Goal: Task Accomplishment & Management: Use online tool/utility

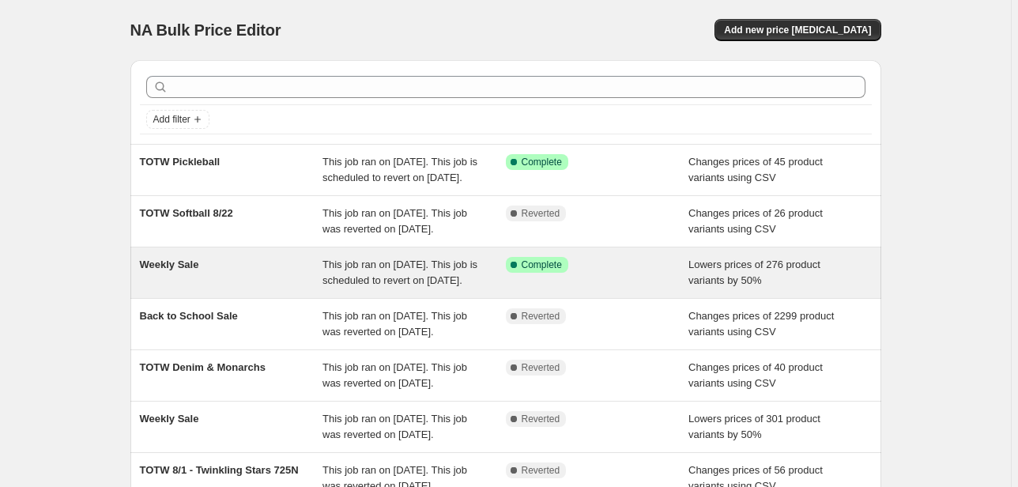
click at [391, 286] on span "This job ran on [DATE]. This job is scheduled to revert on [DATE]." at bounding box center [399, 272] width 155 height 28
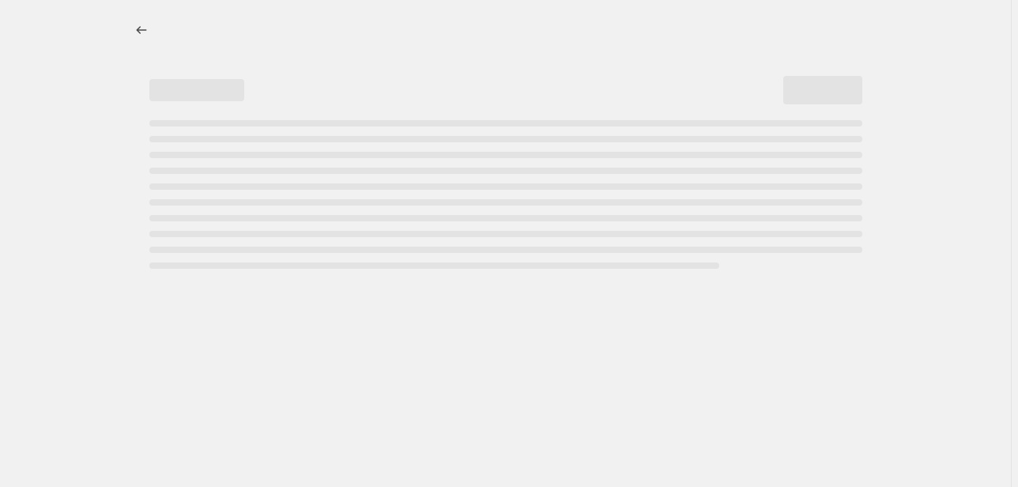
select select "percentage"
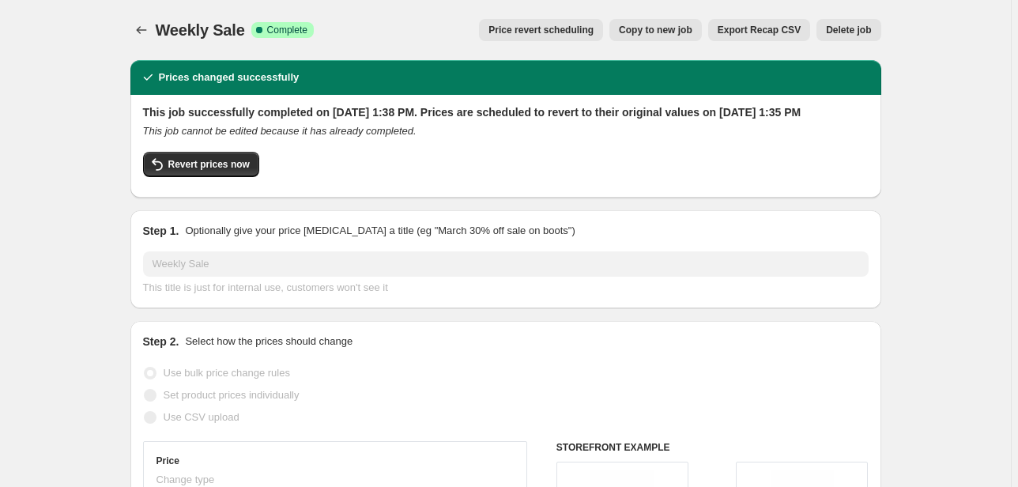
click at [541, 32] on span "Price revert scheduling" at bounding box center [540, 30] width 105 height 13
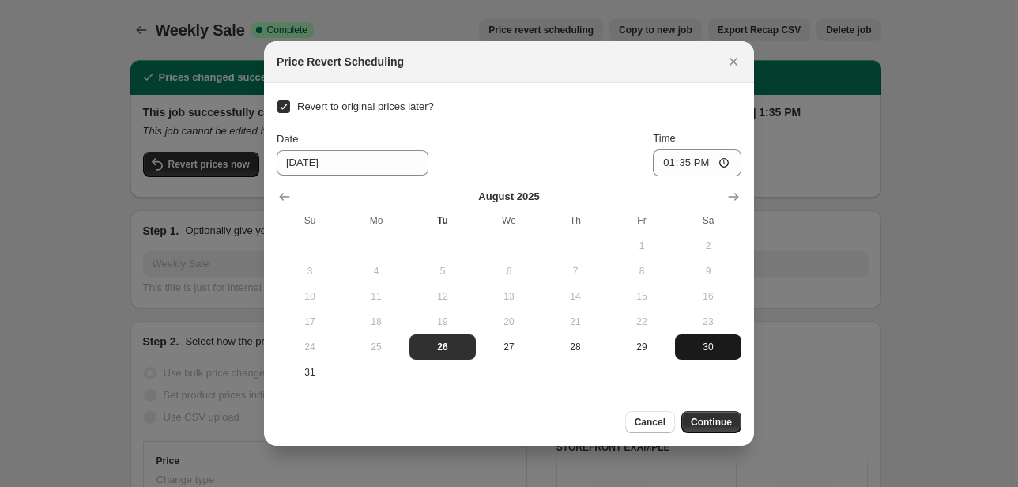
click at [676, 336] on button "30" at bounding box center [708, 346] width 66 height 25
type input "[DATE]"
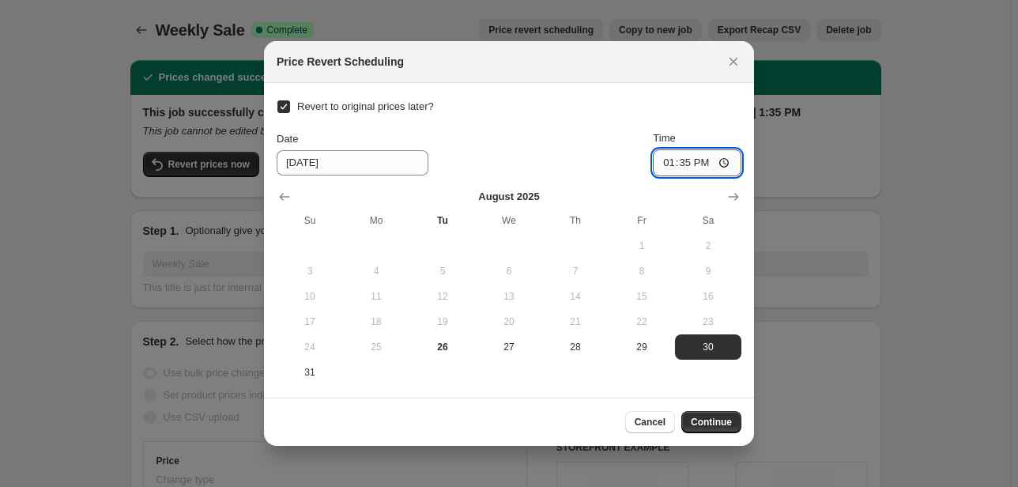
click at [664, 161] on input "13:35" at bounding box center [697, 162] width 88 height 27
type input "23:00"
click at [705, 423] on span "Continue" at bounding box center [711, 422] width 41 height 13
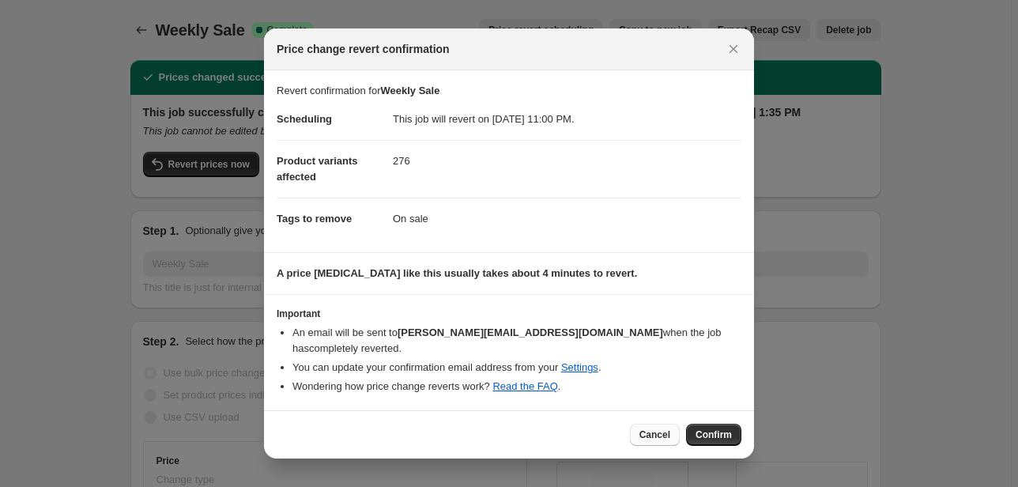
click at [642, 436] on button "Cancel" at bounding box center [655, 434] width 50 height 22
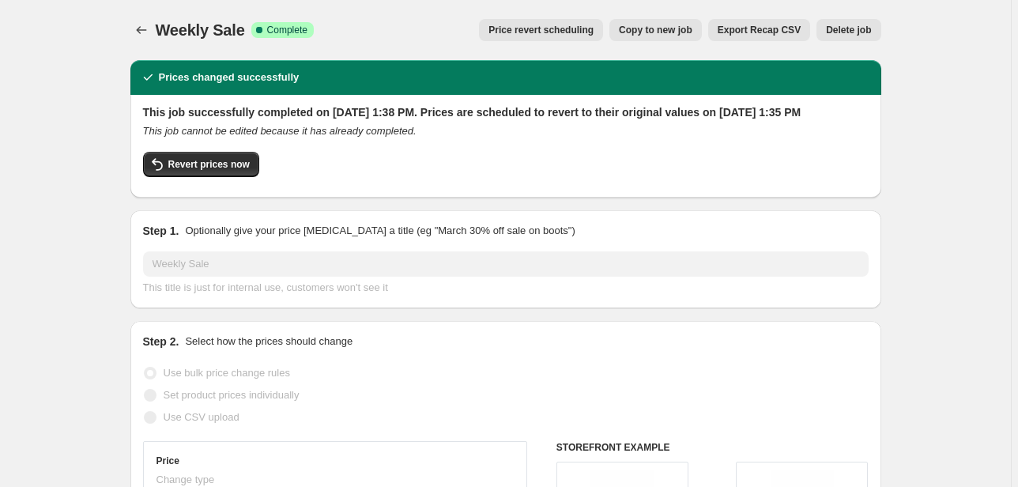
click at [593, 30] on span "Price revert scheduling" at bounding box center [540, 30] width 105 height 13
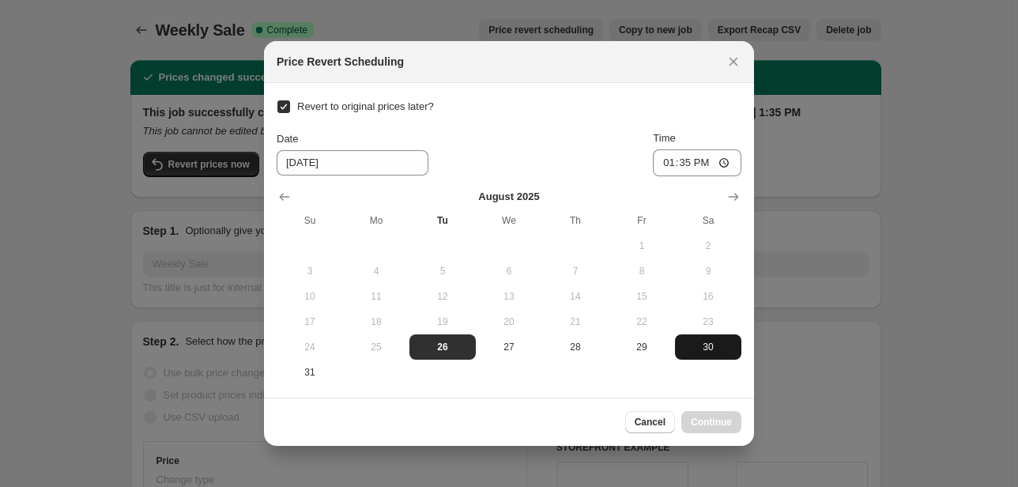
click at [714, 345] on span "30" at bounding box center [708, 347] width 54 height 13
type input "[DATE]"
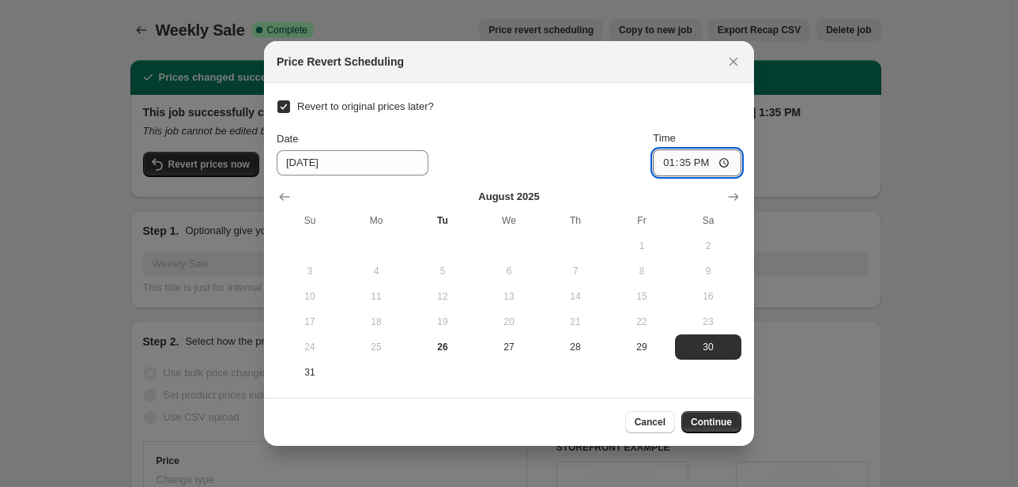
click at [670, 166] on input "13:35" at bounding box center [697, 162] width 88 height 27
type input "00:00"
click at [718, 417] on span "Continue" at bounding box center [711, 422] width 41 height 13
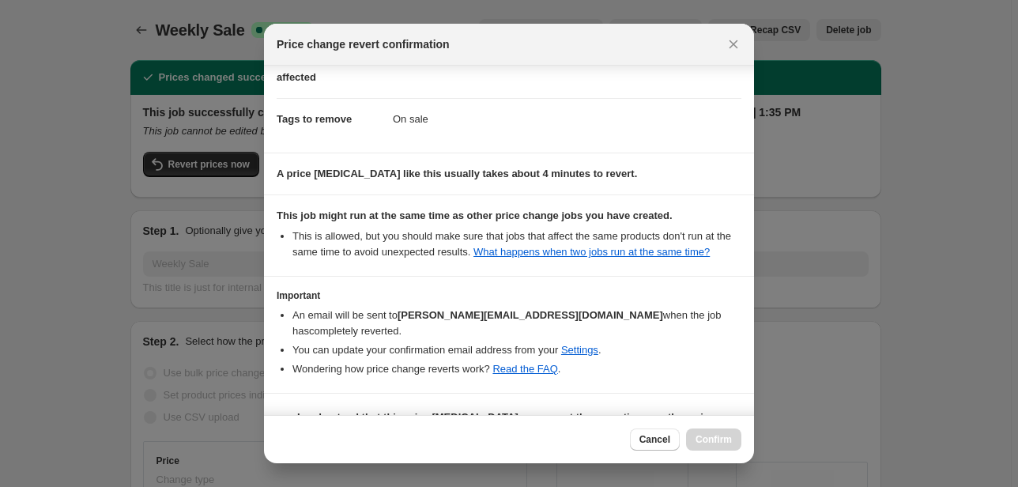
scroll to position [119, 0]
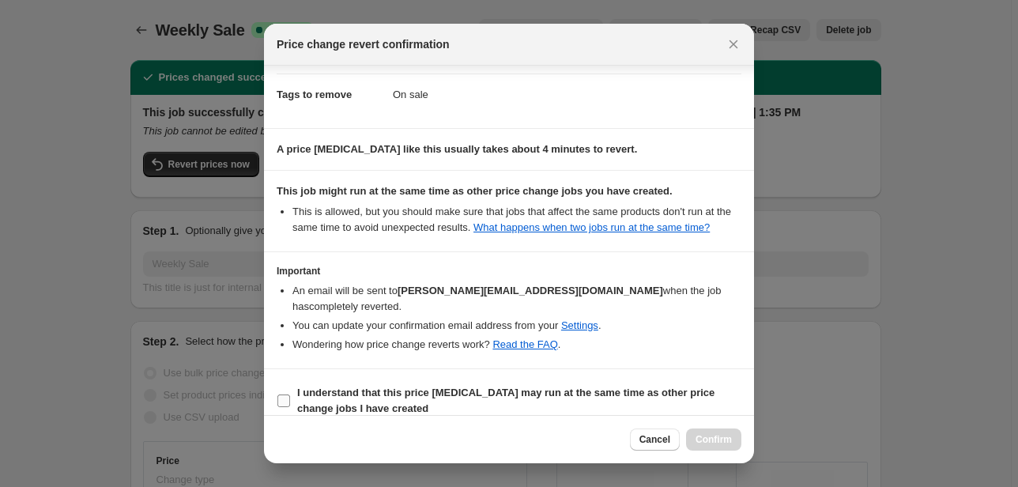
click at [578, 389] on span "I understand that this price [MEDICAL_DATA] may run at the same time as other p…" at bounding box center [519, 401] width 444 height 32
click at [290, 394] on input "I understand that this price [MEDICAL_DATA] may run at the same time as other p…" at bounding box center [283, 400] width 13 height 13
checkbox input "true"
click at [709, 438] on span "Confirm" at bounding box center [713, 439] width 36 height 13
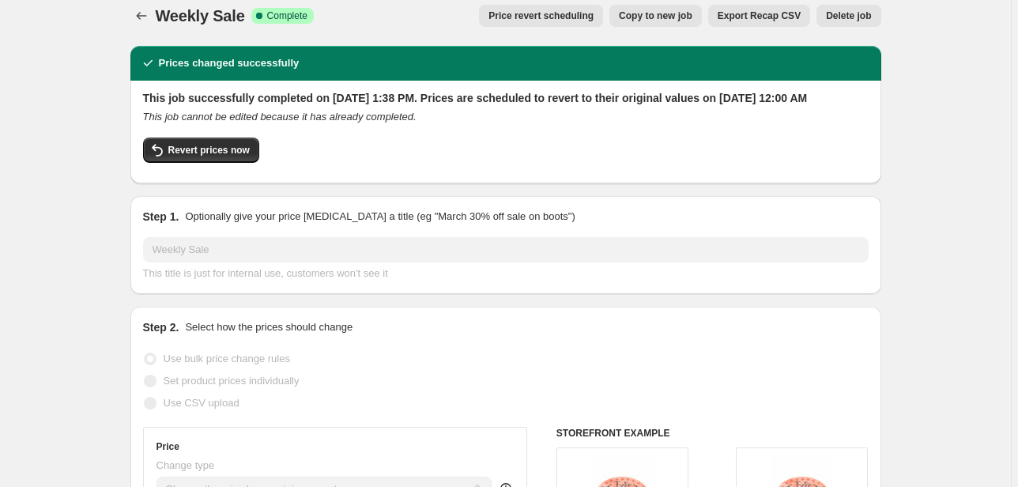
scroll to position [0, 0]
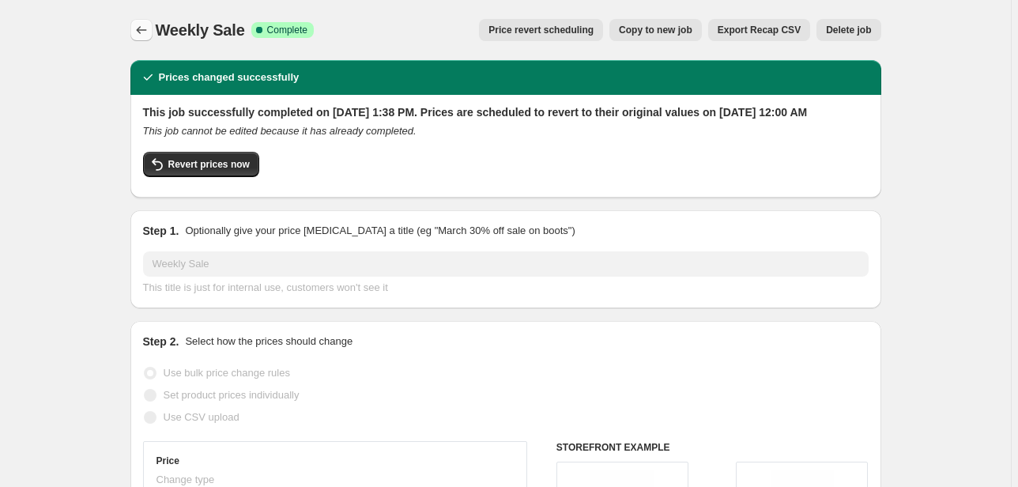
click at [149, 35] on icon "Price change jobs" at bounding box center [142, 30] width 16 height 16
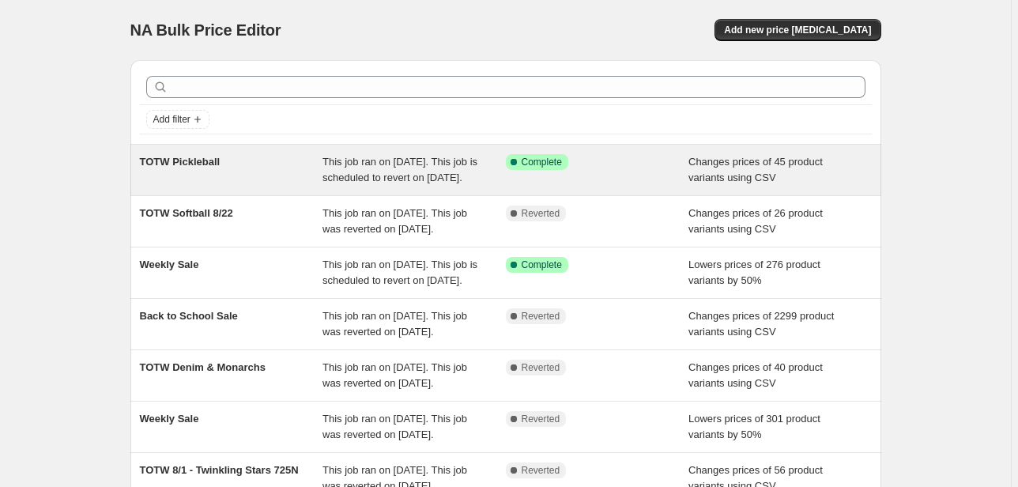
click at [605, 169] on div "Success Complete Complete" at bounding box center [597, 170] width 183 height 32
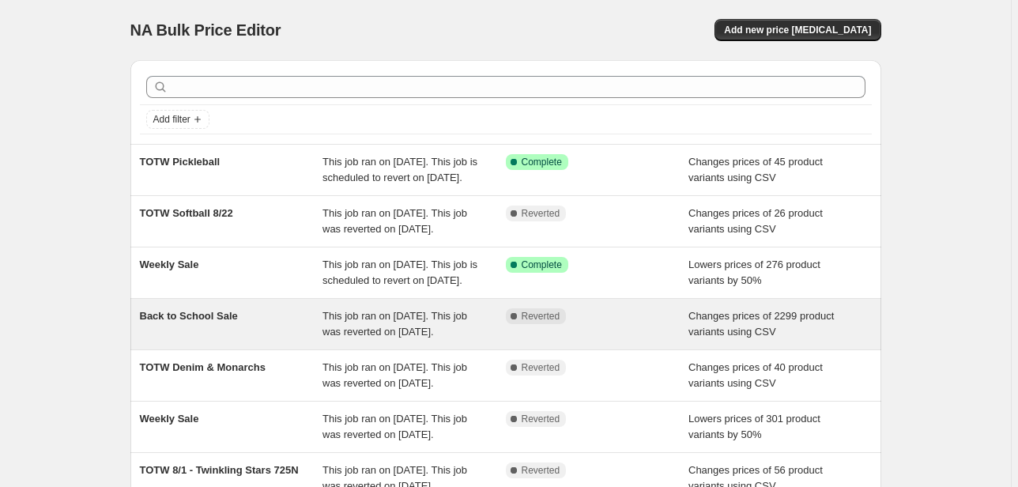
click at [323, 340] on div "Back to School Sale" at bounding box center [231, 324] width 183 height 32
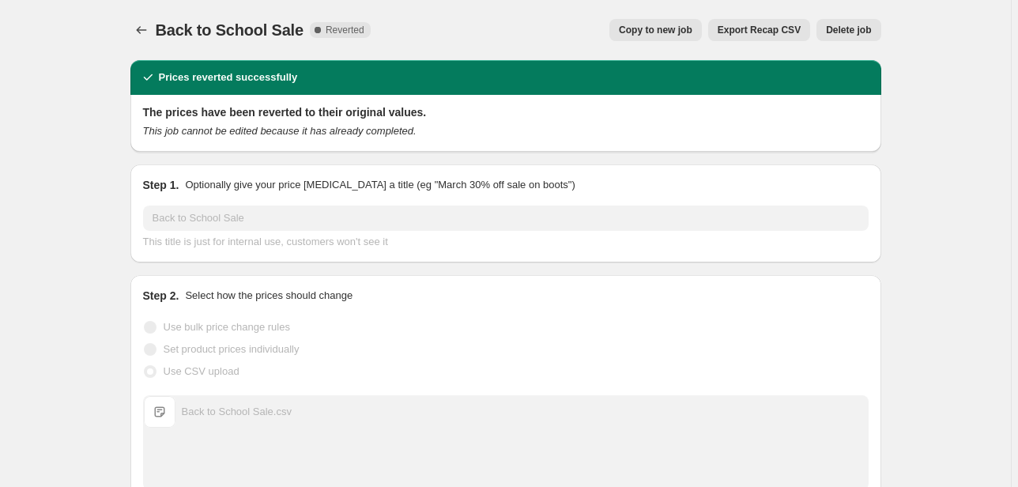
click at [657, 32] on span "Copy to new job" at bounding box center [655, 30] width 73 height 13
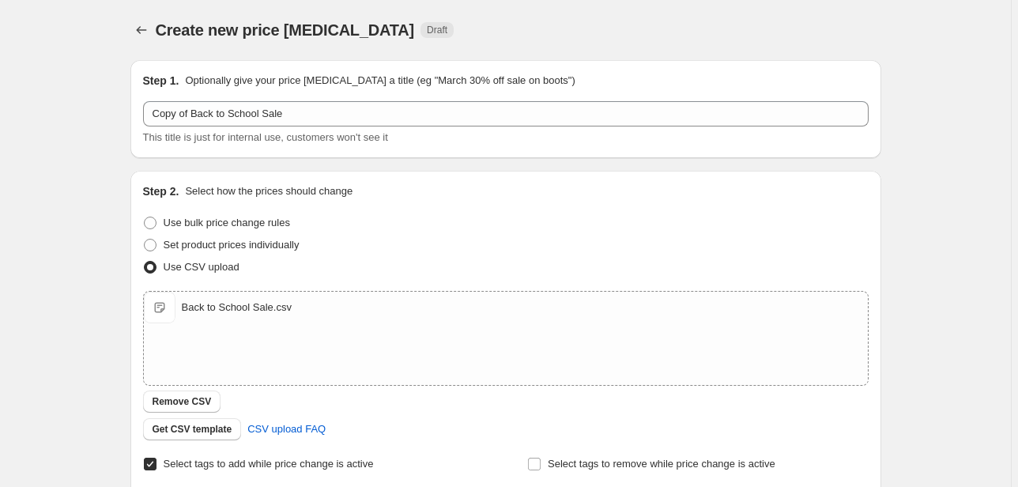
click at [338, 95] on div "Step 1. Optionally give your price [MEDICAL_DATA] a title (eg "March 30% off sa…" at bounding box center [505, 109] width 725 height 73
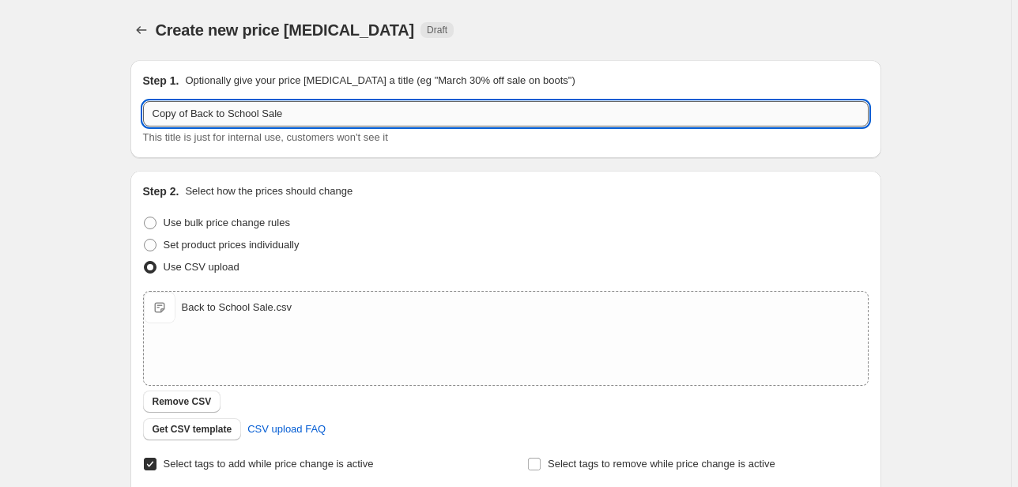
click at [321, 123] on input "Copy of Back to School Sale" at bounding box center [505, 113] width 725 height 25
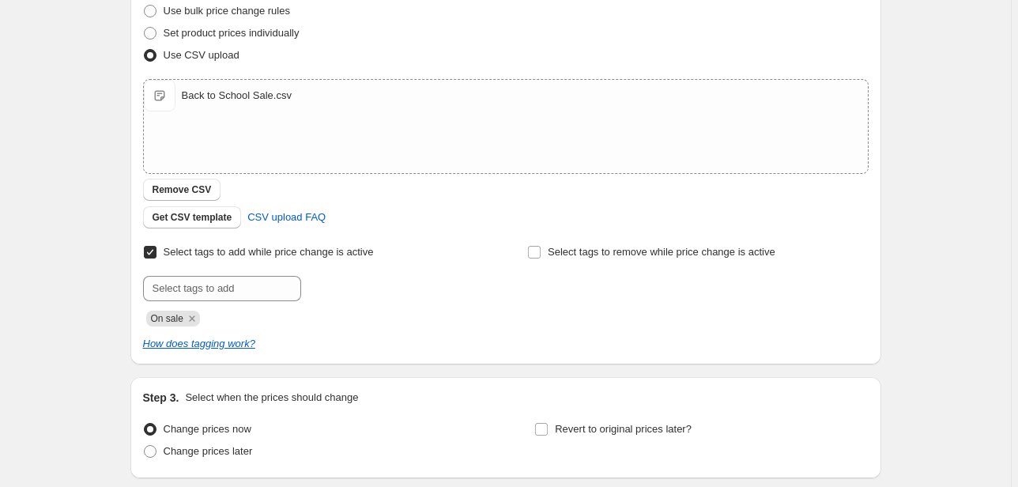
scroll to position [253, 0]
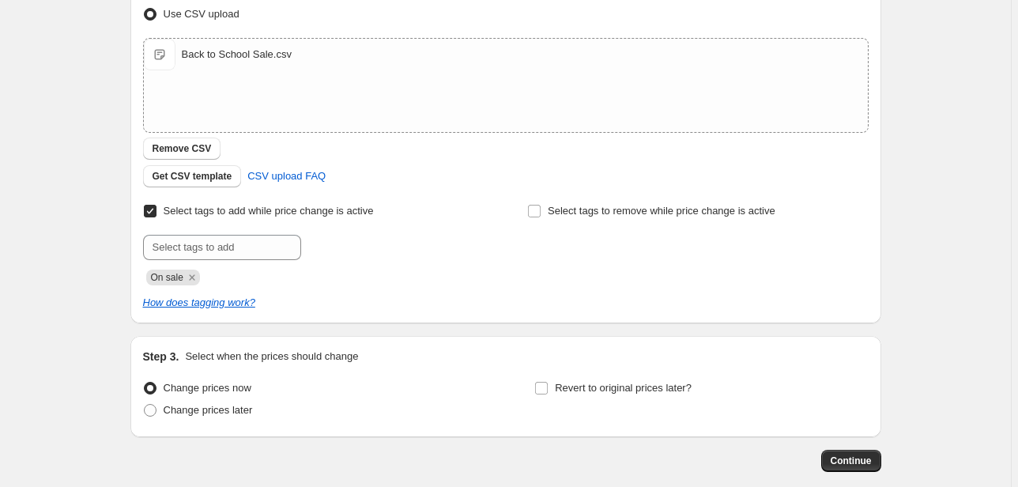
type input "[DATE] Sale"
click at [201, 389] on span "Change prices now" at bounding box center [208, 388] width 88 height 12
click at [145, 382] on input "Change prices now" at bounding box center [144, 382] width 1 height 1
click at [240, 412] on span "Change prices later" at bounding box center [208, 410] width 89 height 12
click at [145, 405] on input "Change prices later" at bounding box center [144, 404] width 1 height 1
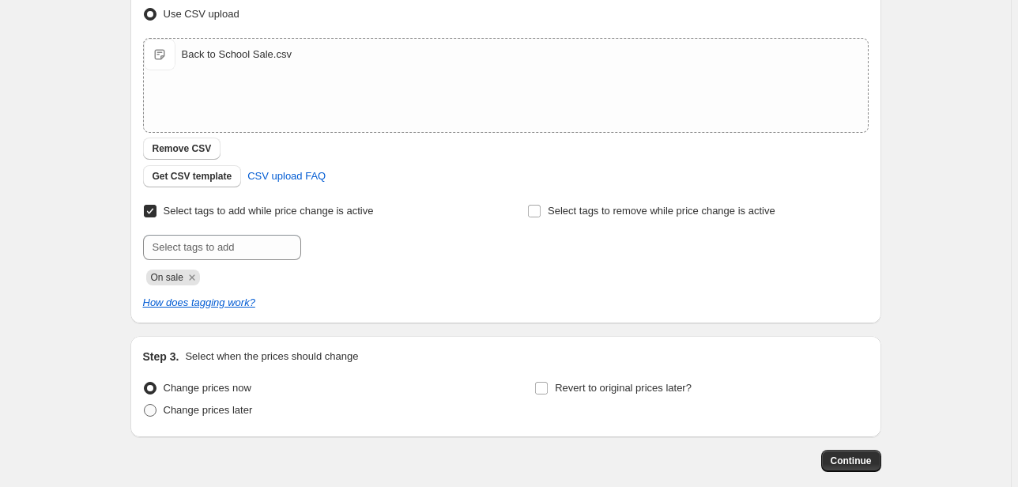
radio input "true"
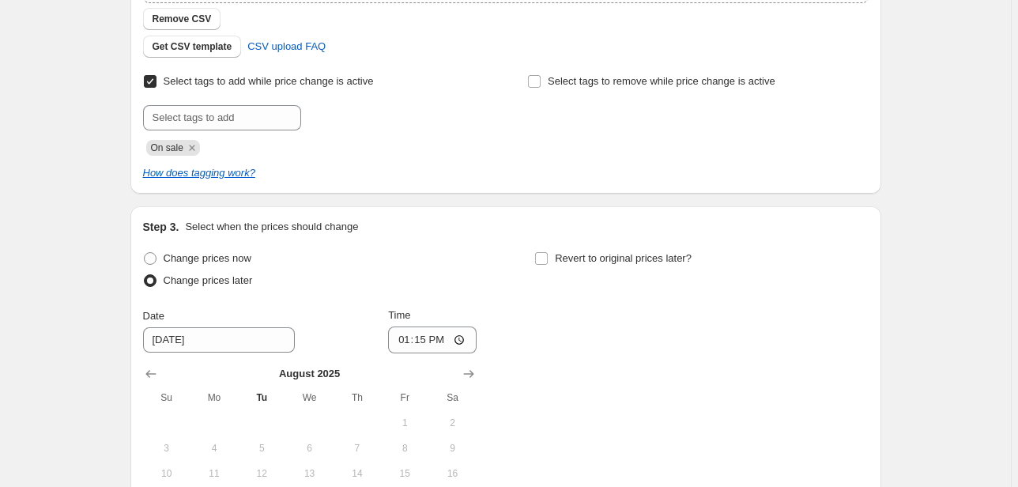
scroll to position [569, 0]
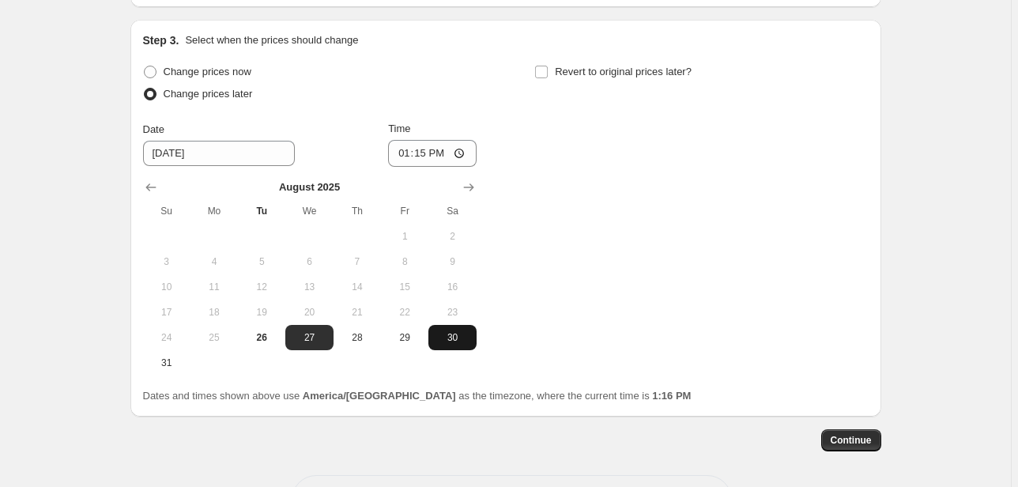
click at [456, 337] on span "30" at bounding box center [452, 337] width 35 height 13
type input "[DATE]"
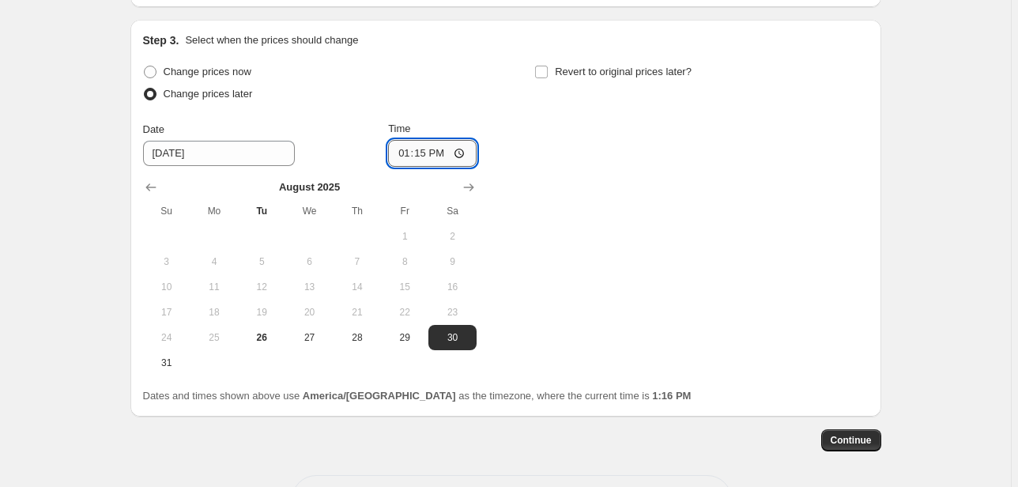
click at [405, 148] on input "13:15" at bounding box center [432, 153] width 88 height 27
type input "18:45"
click at [656, 70] on span "Revert to original prices later?" at bounding box center [623, 72] width 137 height 12
click at [548, 70] on input "Revert to original prices later?" at bounding box center [541, 72] width 13 height 13
checkbox input "true"
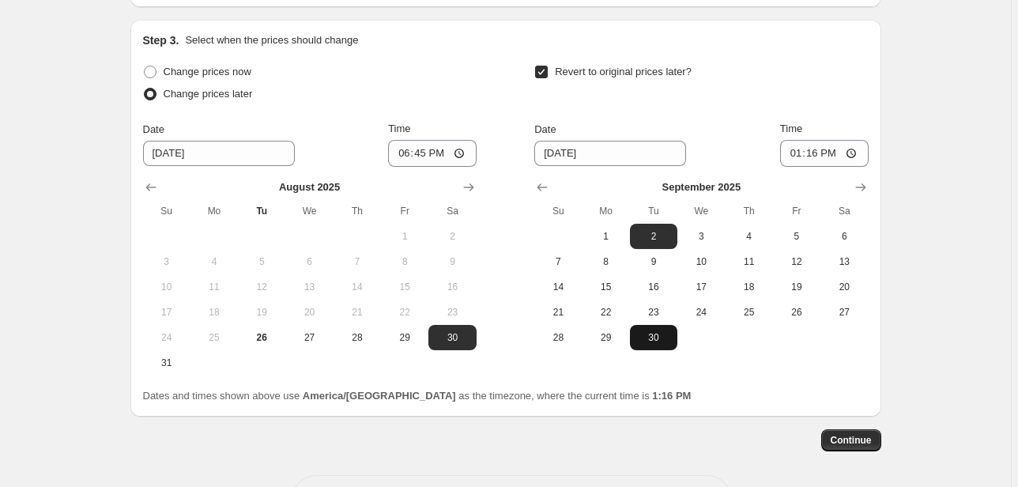
click at [663, 338] on span "30" at bounding box center [653, 337] width 35 height 13
type input "[DATE]"
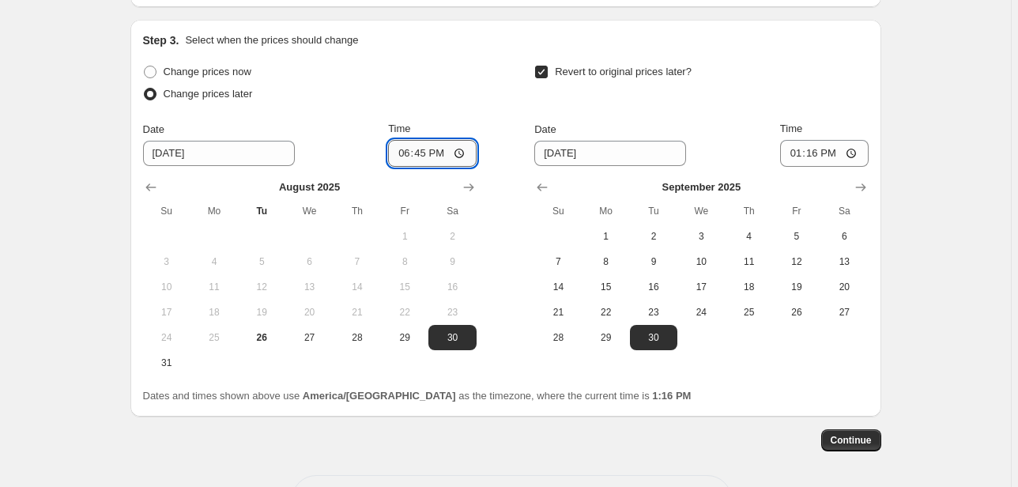
click at [401, 152] on input "18:45" at bounding box center [432, 153] width 88 height 27
type input "19:45"
click at [790, 152] on input "13:16" at bounding box center [824, 153] width 88 height 27
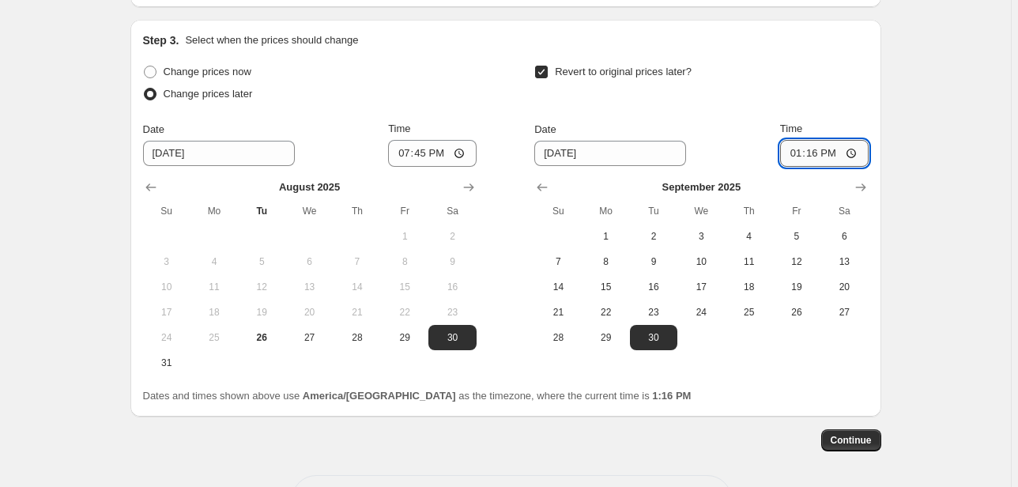
type input "12:16"
type input "23:59"
click at [868, 436] on span "Continue" at bounding box center [850, 440] width 41 height 13
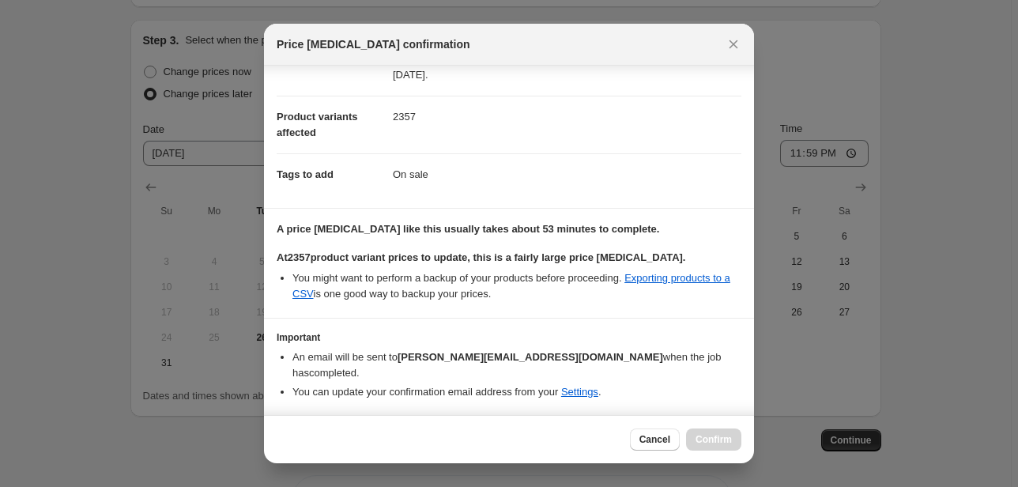
scroll to position [87, 0]
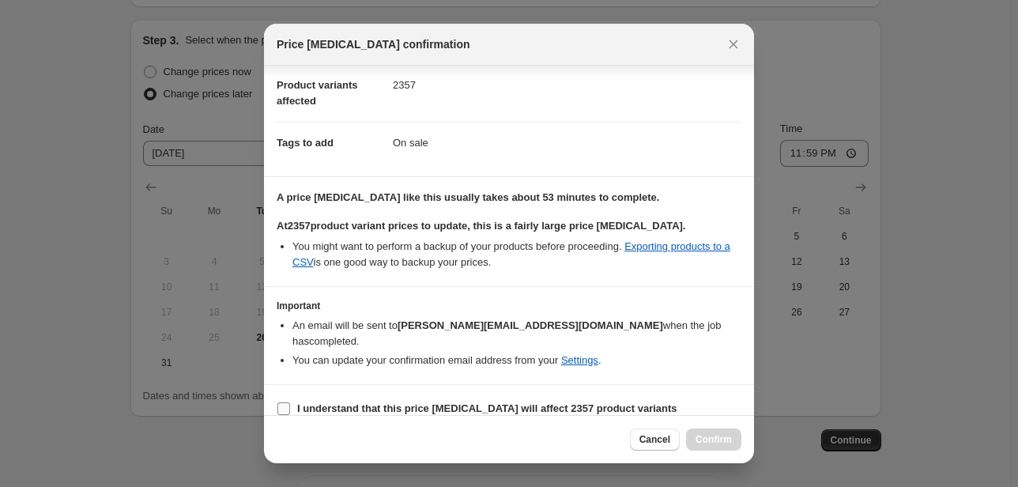
click at [432, 402] on b "I understand that this price [MEDICAL_DATA] will affect 2357 product variants" at bounding box center [487, 408] width 380 height 12
click at [290, 402] on input "I understand that this price [MEDICAL_DATA] will affect 2357 product variants" at bounding box center [283, 408] width 13 height 13
checkbox input "true"
click at [723, 436] on span "Confirm" at bounding box center [713, 439] width 36 height 13
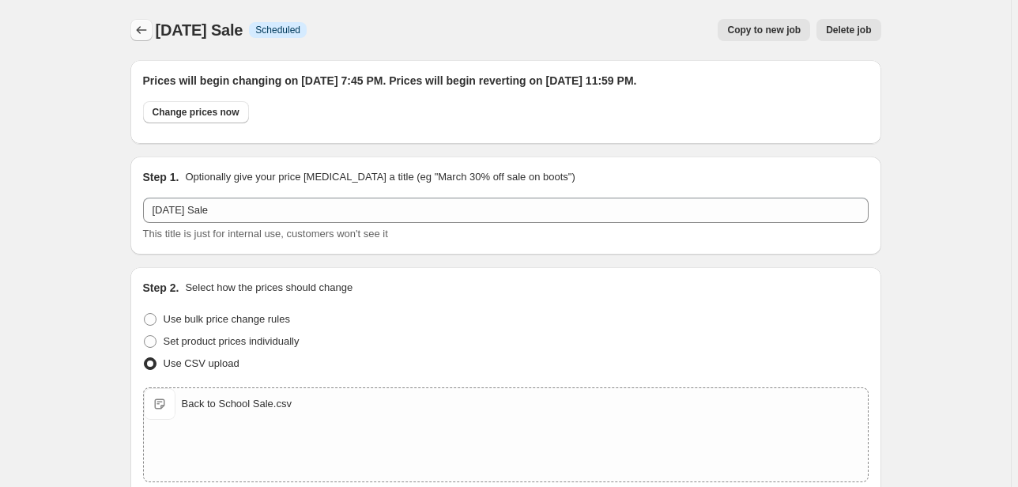
click at [148, 34] on icon "Price change jobs" at bounding box center [142, 30] width 16 height 16
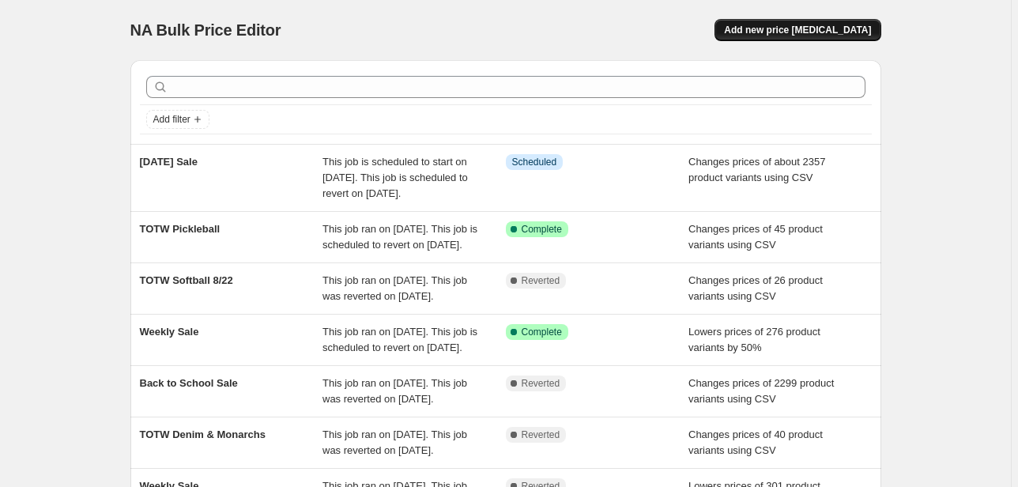
click at [862, 36] on span "Add new price [MEDICAL_DATA]" at bounding box center [797, 30] width 147 height 13
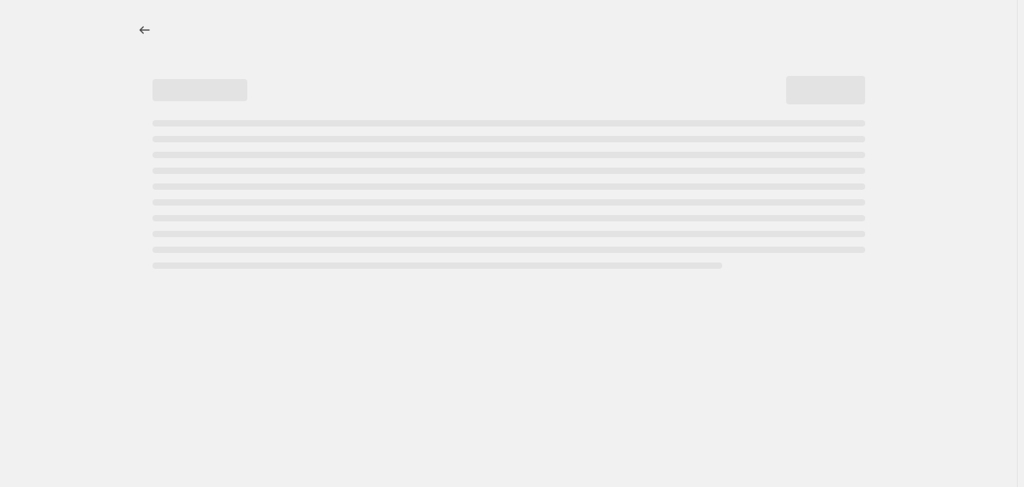
select select "percentage"
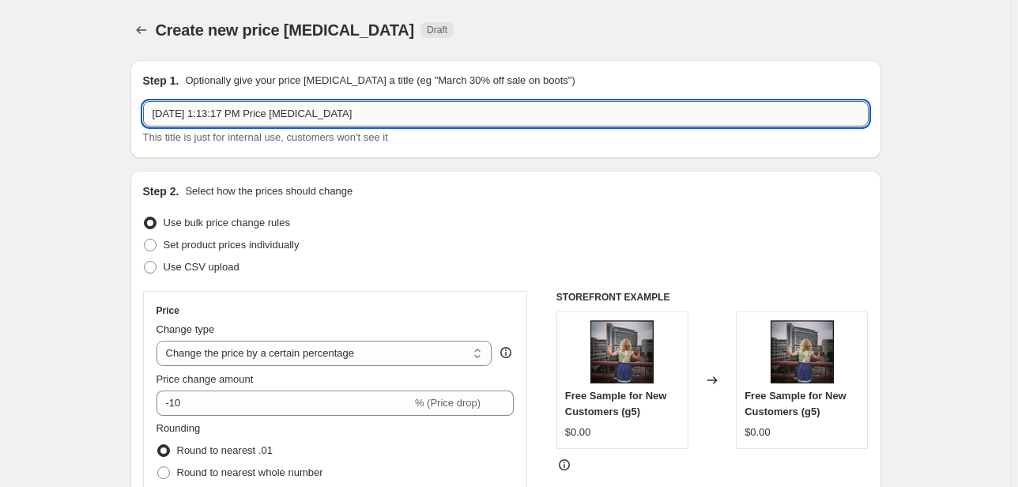
click at [326, 107] on input "[DATE] 1:13:17 PM Price [MEDICAL_DATA]" at bounding box center [505, 113] width 725 height 25
click at [364, 34] on div "Create new price [MEDICAL_DATA] Draft" at bounding box center [409, 30] width 506 height 22
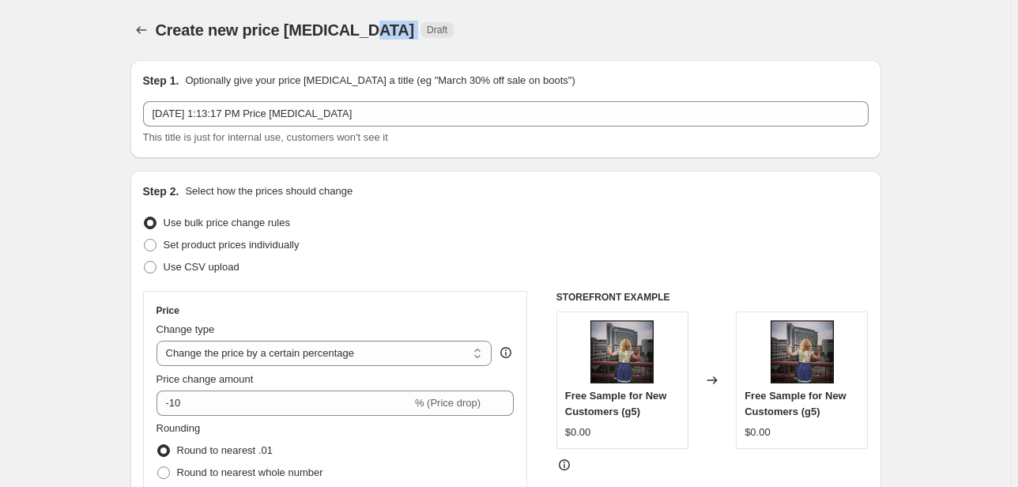
click at [364, 34] on div "Create new price [MEDICAL_DATA] Draft" at bounding box center [409, 30] width 506 height 22
click at [400, 38] on div "Create new price [MEDICAL_DATA] Draft" at bounding box center [409, 30] width 506 height 22
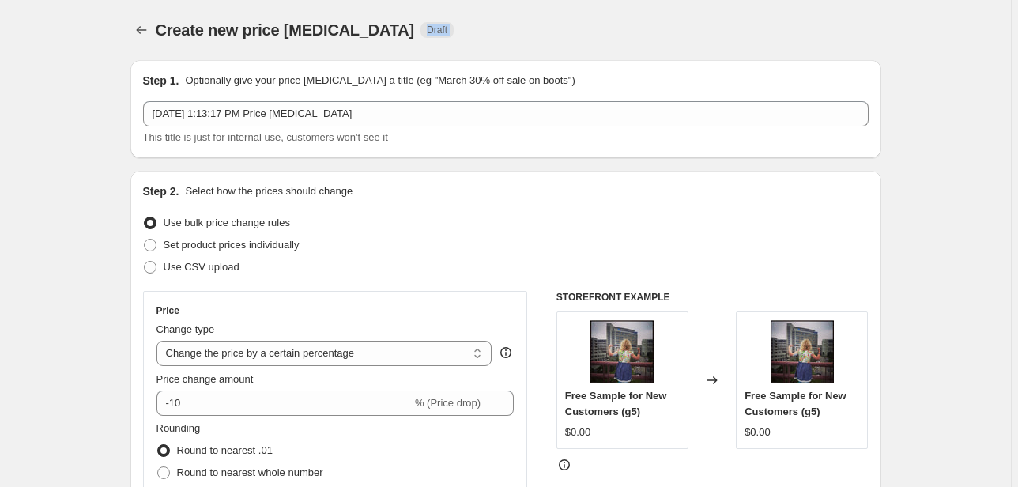
click at [370, 15] on div "Create new price [MEDICAL_DATA]. This page is ready Create new price [MEDICAL_D…" at bounding box center [505, 30] width 751 height 60
click at [348, 46] on div "Create new price [MEDICAL_DATA]. This page is ready Create new price [MEDICAL_D…" at bounding box center [505, 30] width 751 height 60
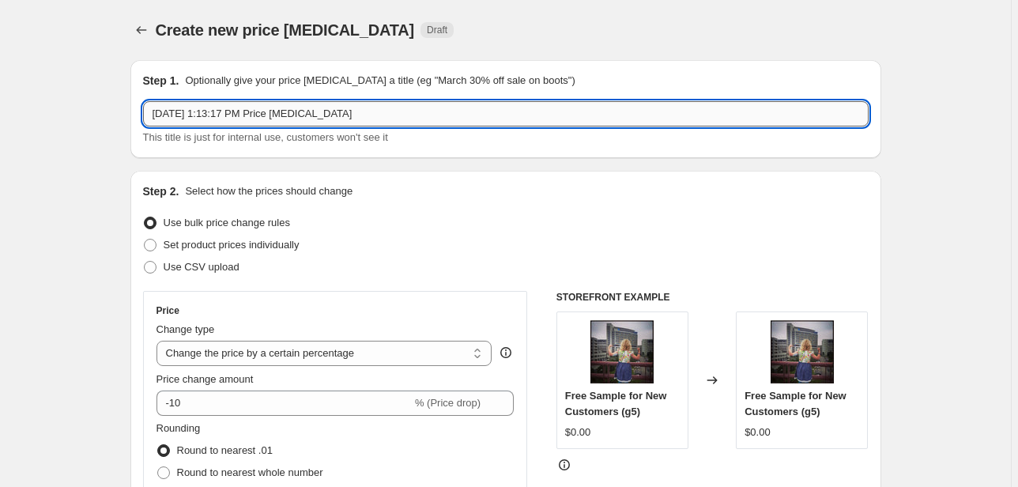
click at [338, 110] on input "[DATE] 1:13:17 PM Price [MEDICAL_DATA]" at bounding box center [505, 113] width 725 height 25
type input "TOTW Beach is Calling 8/31"
click at [183, 265] on span "Use CSV upload" at bounding box center [202, 267] width 76 height 12
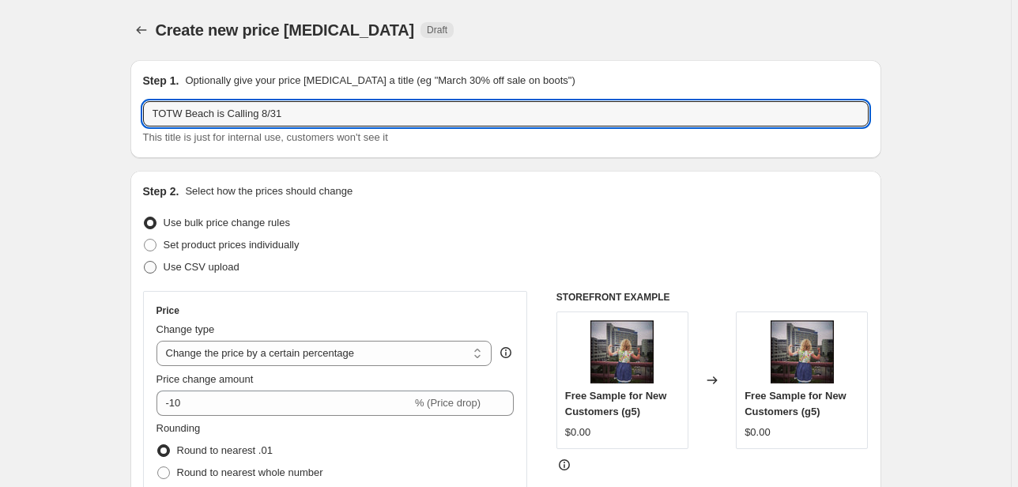
click at [145, 262] on input "Use CSV upload" at bounding box center [144, 261] width 1 height 1
radio input "true"
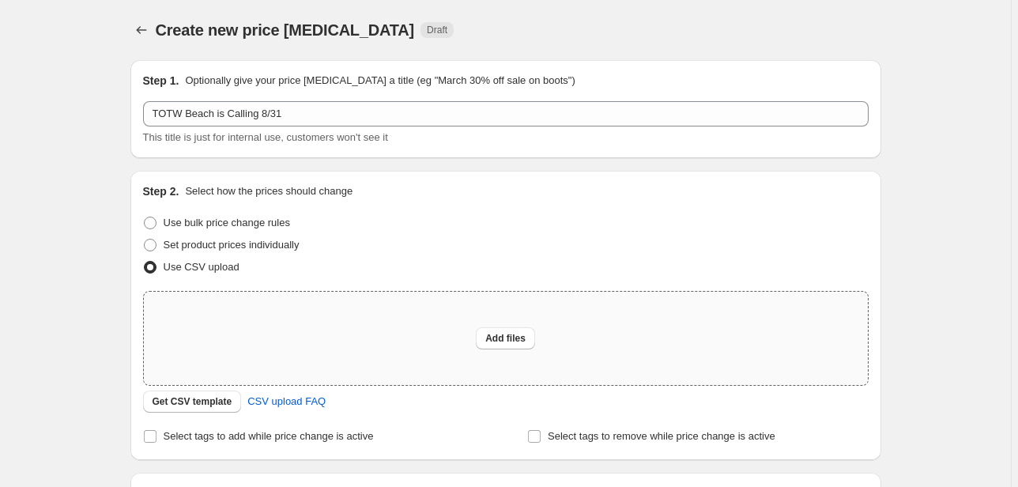
click at [461, 320] on div "Add files" at bounding box center [506, 338] width 724 height 93
type input "C:\fakepath\csv_template_user_3436 (23).csv"
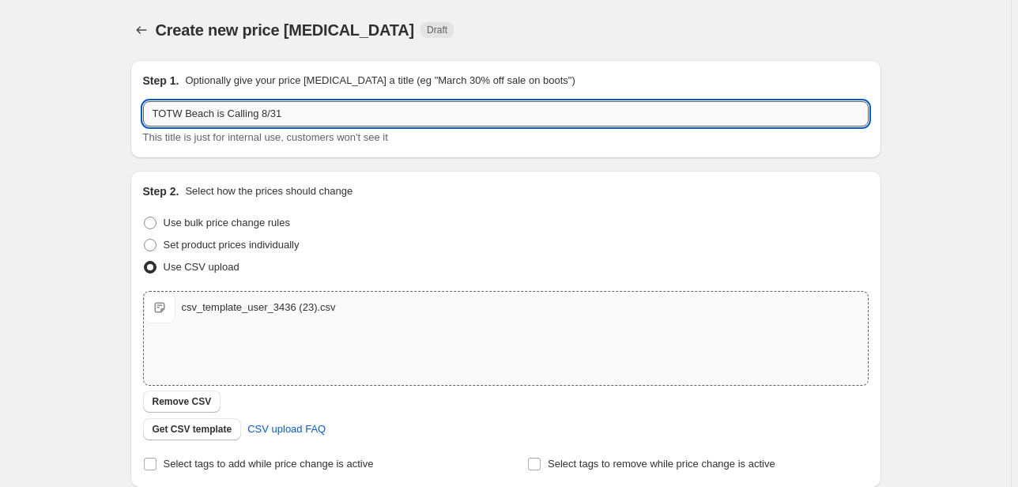
click at [265, 114] on input "TOTW Beach is Calling 8/31" at bounding box center [505, 113] width 725 height 25
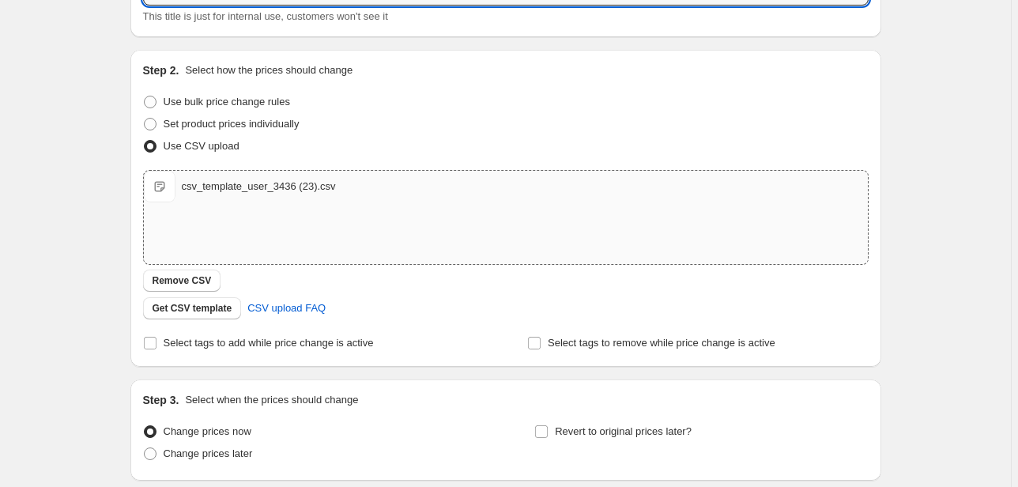
scroll to position [245, 0]
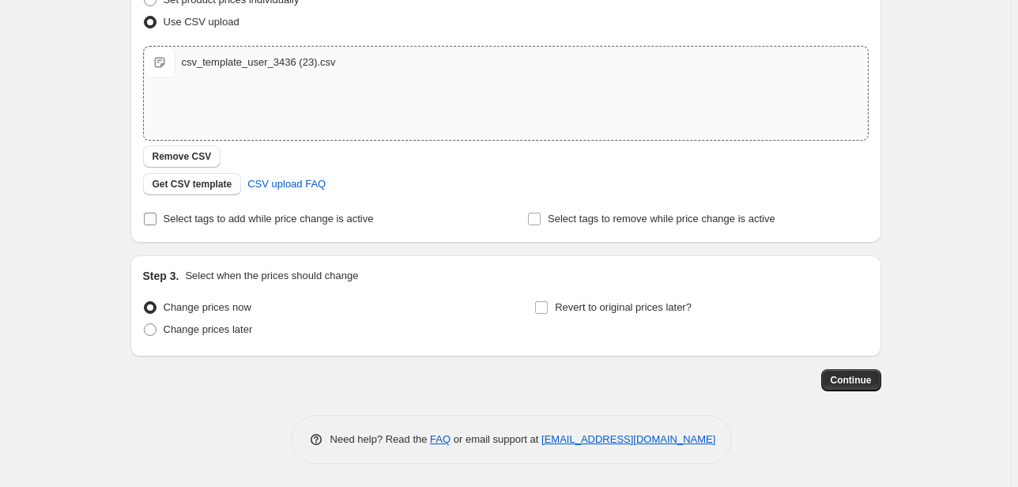
click at [262, 220] on span "Select tags to add while price change is active" at bounding box center [269, 219] width 210 height 12
click at [156, 220] on input "Select tags to add while price change is active" at bounding box center [150, 219] width 13 height 13
checkbox input "true"
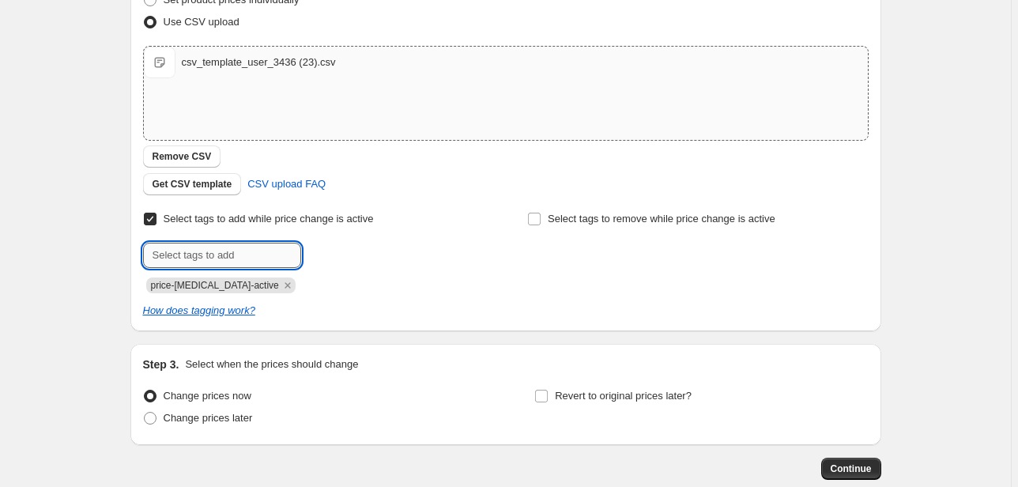
click at [218, 247] on input "text" at bounding box center [222, 255] width 158 height 25
type input "TOTW"
click at [335, 258] on button "Add TOTW" at bounding box center [339, 254] width 68 height 22
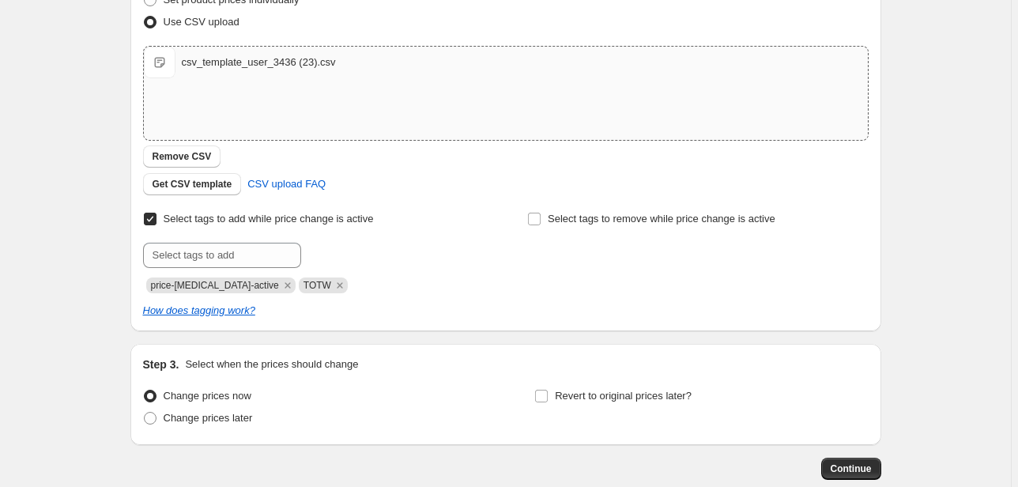
click at [336, 251] on div at bounding box center [313, 255] width 341 height 25
click at [160, 246] on input "text" at bounding box center [222, 255] width 158 height 25
type input "S"
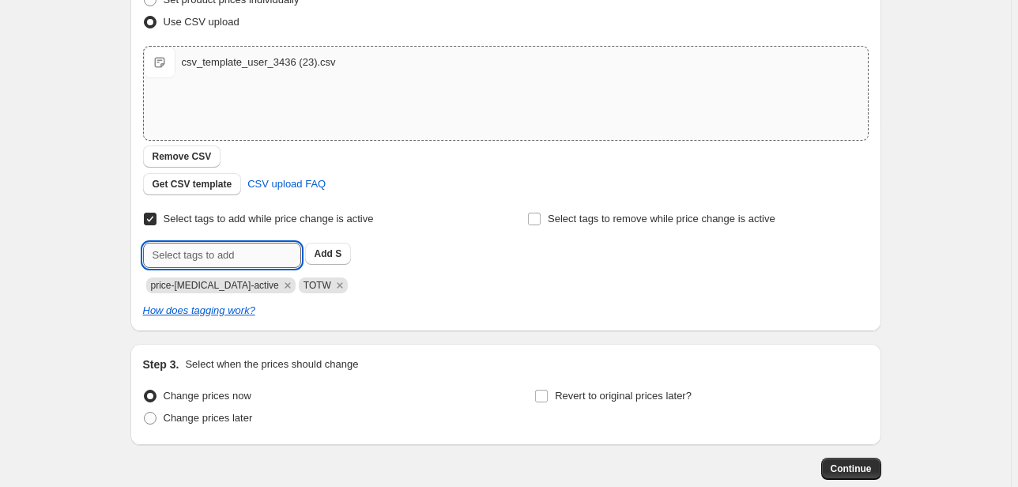
type input "O"
type input "On sale"
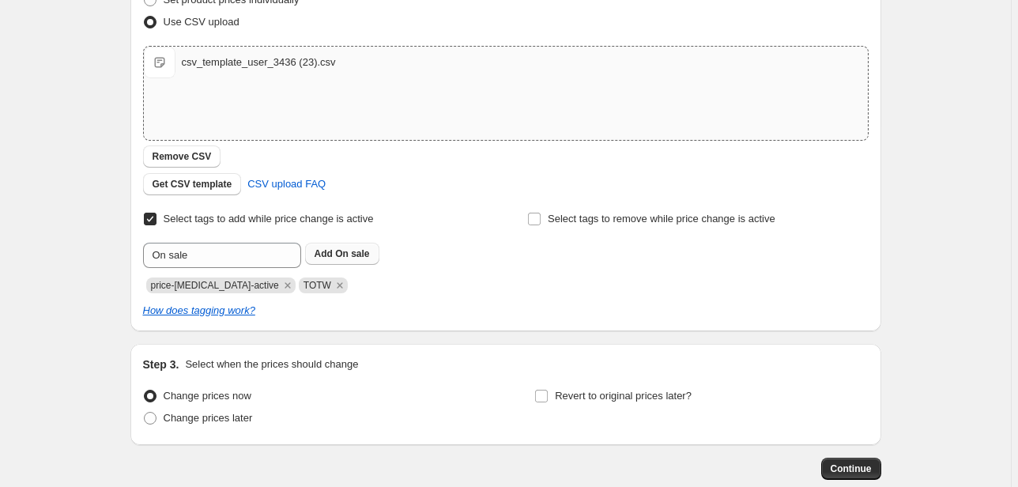
click at [364, 251] on span "On sale" at bounding box center [352, 253] width 34 height 11
click at [280, 284] on icon "Remove price-change-job-active" at bounding box center [287, 285] width 14 height 14
click at [229, 418] on span "Change prices later" at bounding box center [208, 418] width 89 height 12
click at [145, 412] on input "Change prices later" at bounding box center [144, 412] width 1 height 1
radio input "true"
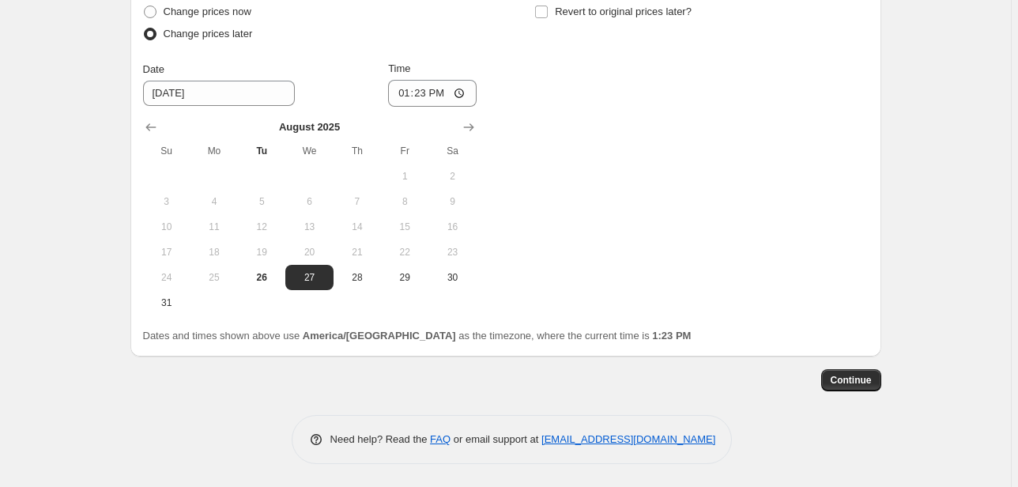
scroll to position [629, 0]
click at [458, 286] on button "30" at bounding box center [451, 277] width 47 height 25
type input "[DATE]"
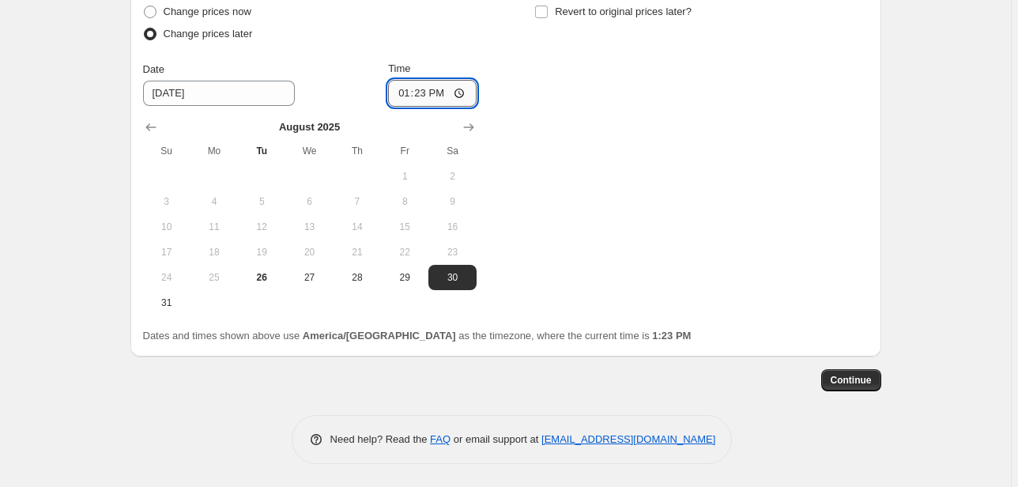
click at [405, 91] on input "13:23" at bounding box center [432, 93] width 88 height 27
type input "00:15"
click at [664, 6] on span "Revert to original prices later?" at bounding box center [623, 12] width 137 height 12
click at [548, 6] on input "Revert to original prices later?" at bounding box center [541, 12] width 13 height 13
checkbox input "true"
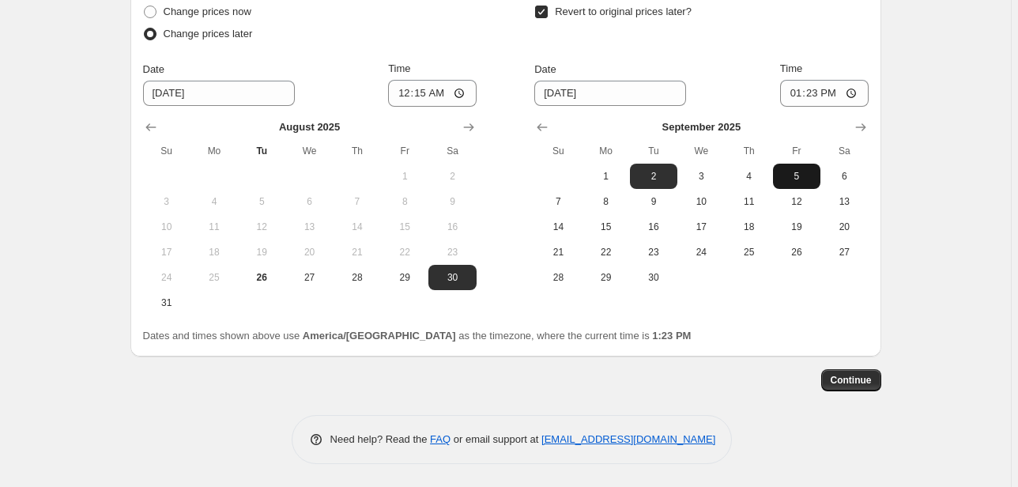
click at [809, 171] on span "5" at bounding box center [796, 176] width 35 height 13
type input "[DATE]"
click at [797, 88] on input "13:23" at bounding box center [824, 93] width 88 height 27
click at [815, 104] on input "23:15" at bounding box center [824, 93] width 88 height 27
click at [816, 91] on input "23:15" at bounding box center [824, 93] width 88 height 27
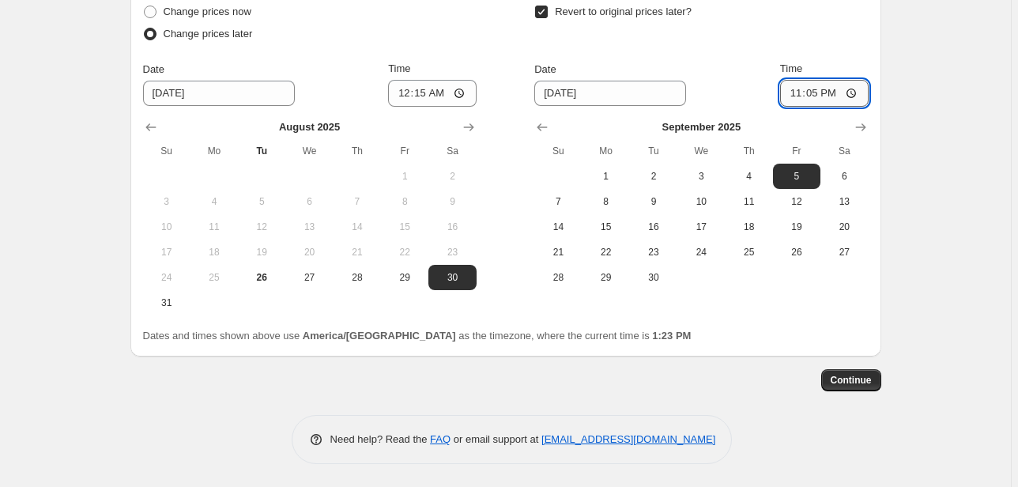
type input "23:55"
click at [844, 382] on span "Continue" at bounding box center [850, 380] width 41 height 13
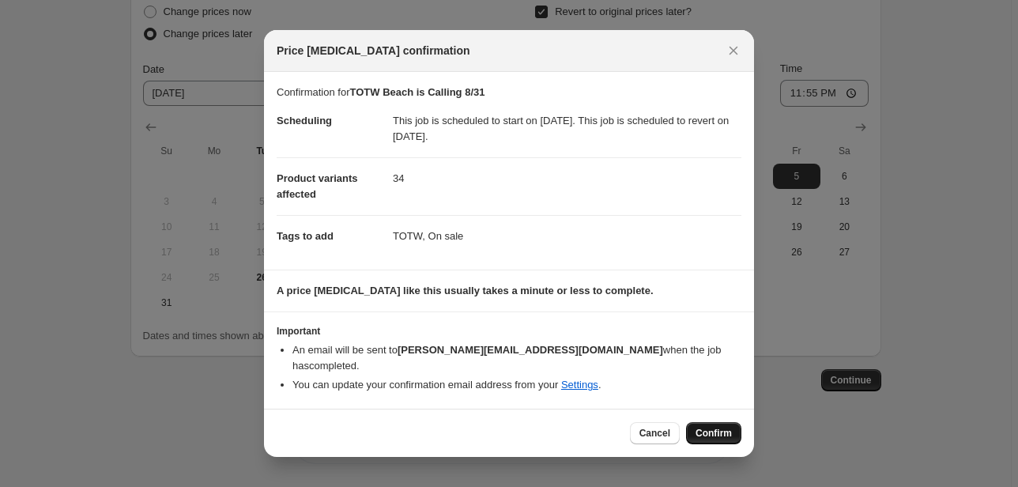
click at [721, 422] on button "Confirm" at bounding box center [713, 433] width 55 height 22
